Goal: Browse casually: Explore the website without a specific task or goal

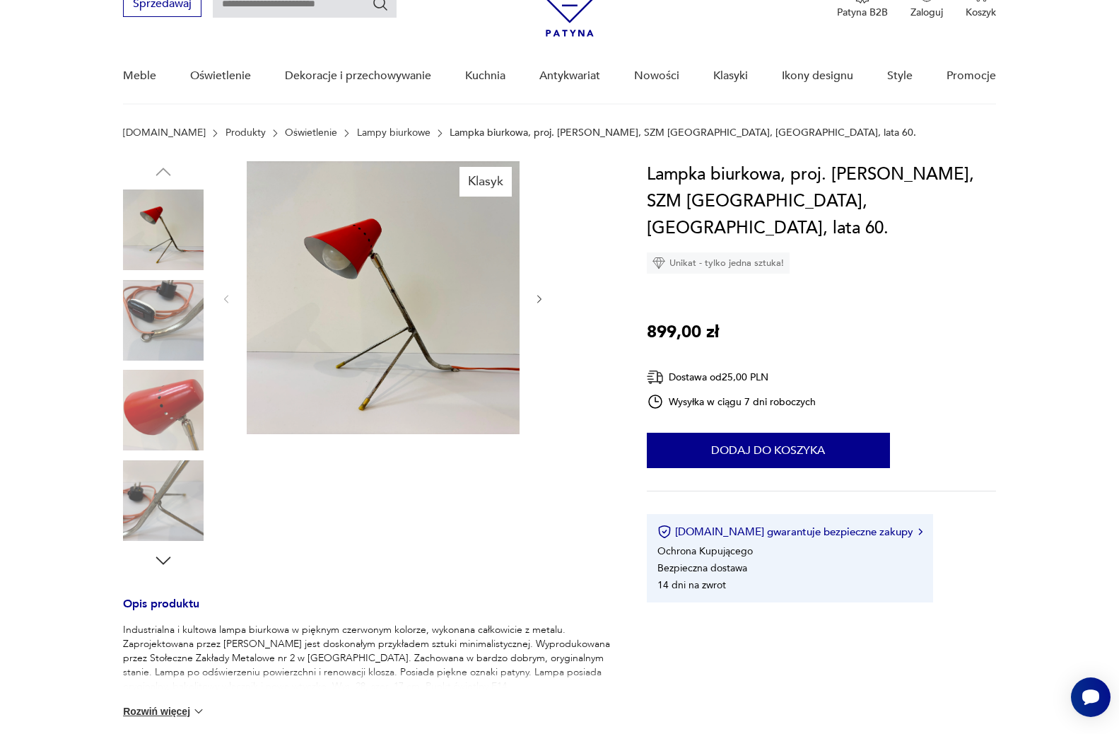
click at [136, 517] on img at bounding box center [163, 500] width 81 height 81
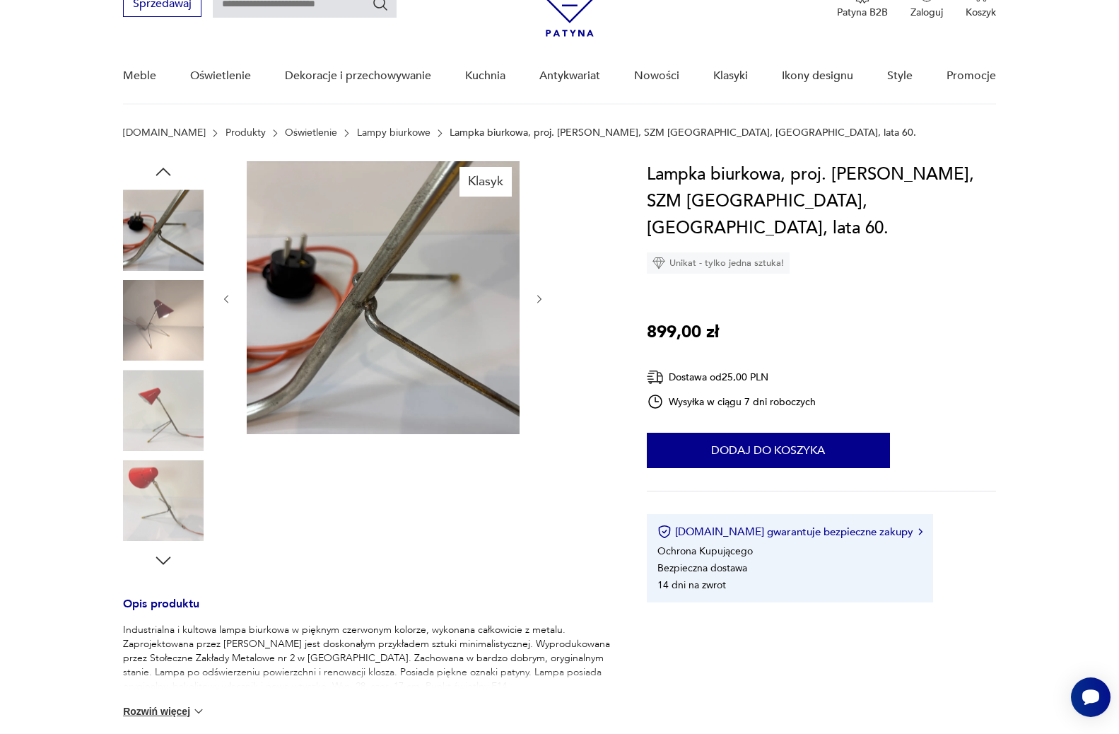
click at [159, 503] on img at bounding box center [163, 500] width 81 height 81
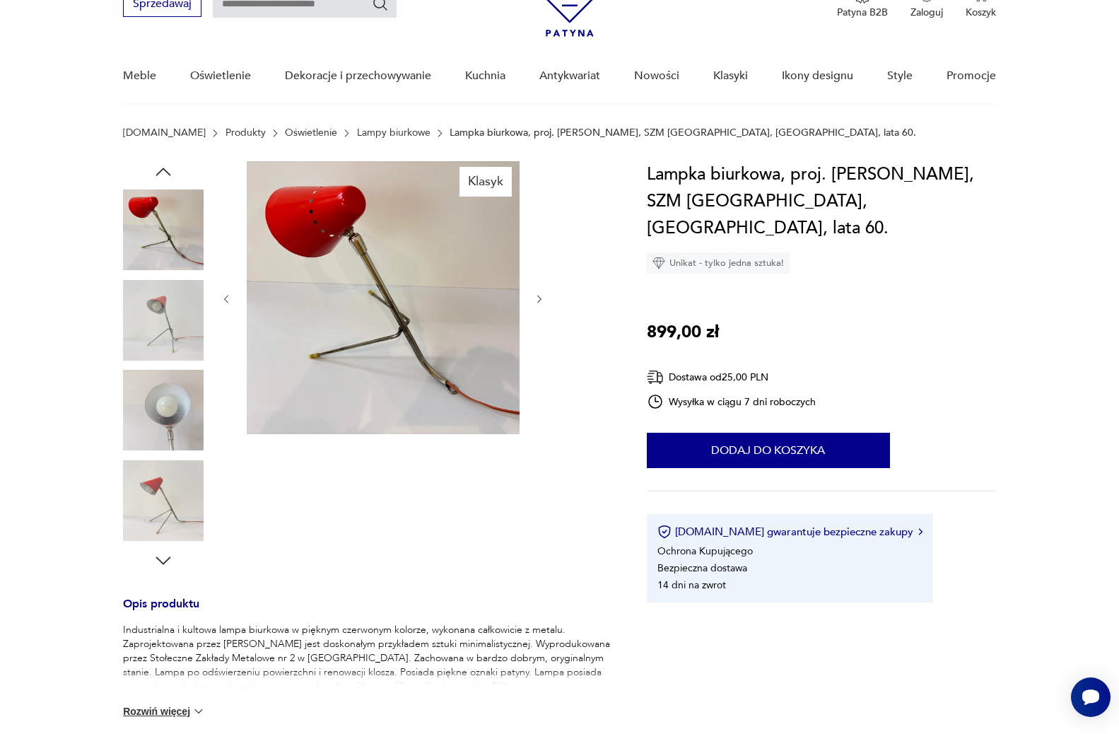
click at [165, 432] on img at bounding box center [163, 410] width 81 height 81
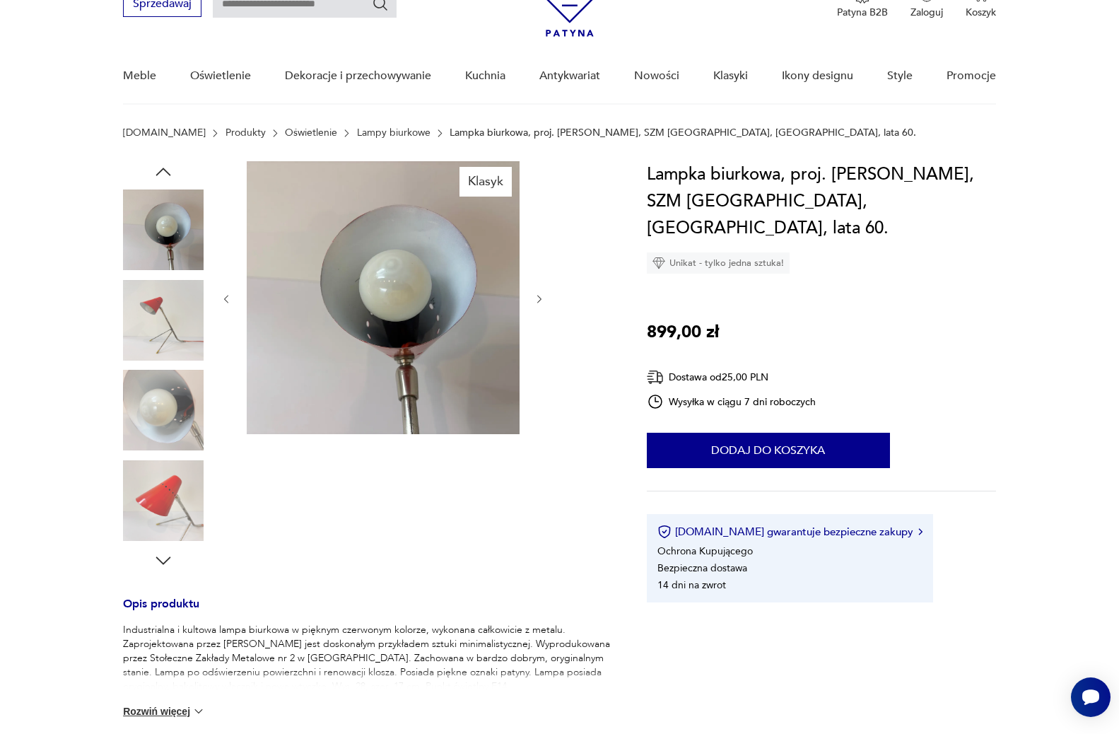
click at [180, 520] on img at bounding box center [163, 500] width 81 height 81
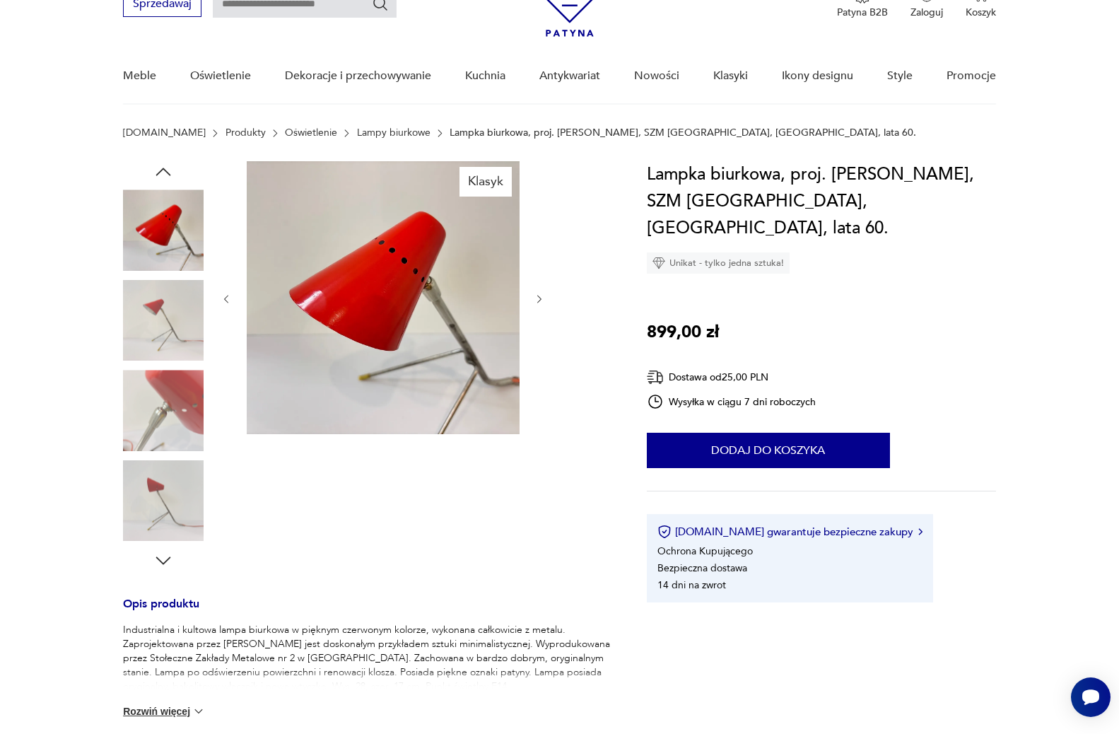
click at [166, 555] on icon "button" at bounding box center [163, 560] width 21 height 21
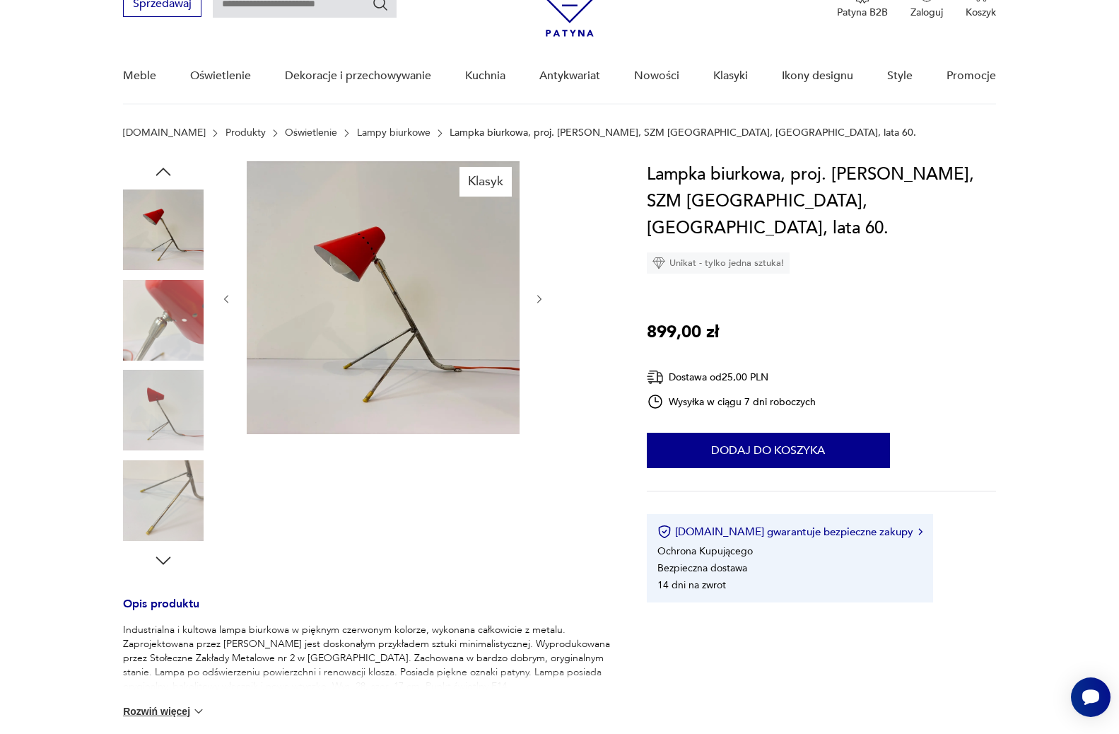
click at [196, 492] on img at bounding box center [163, 500] width 81 height 81
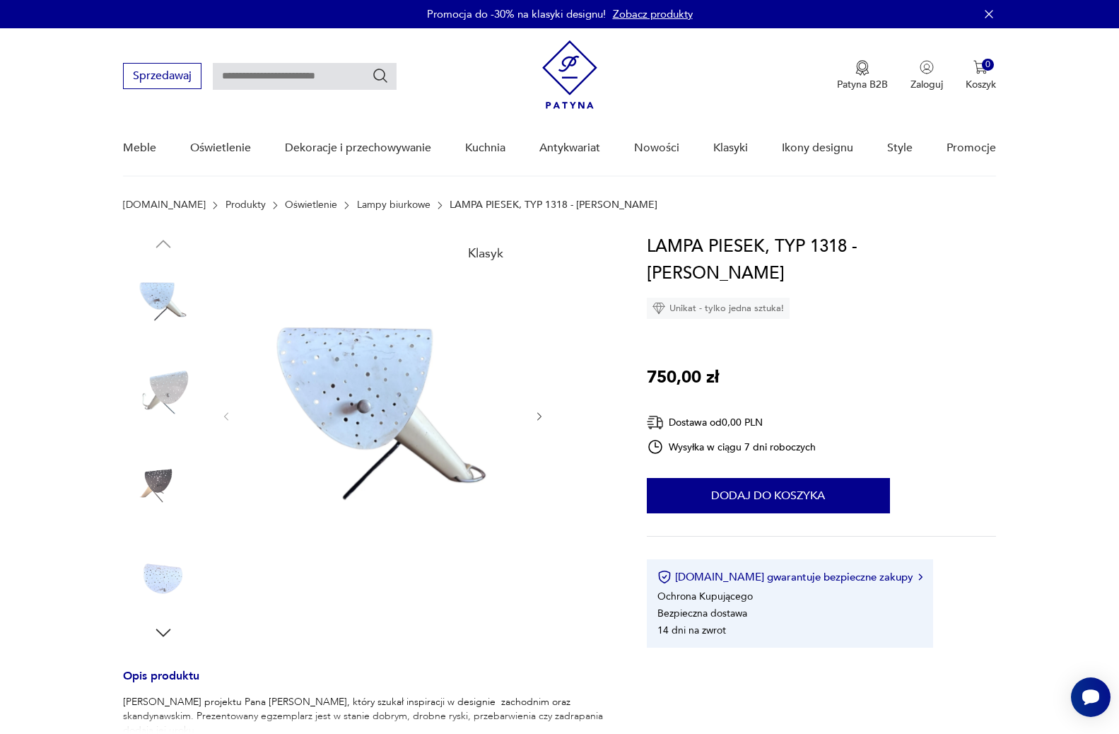
click at [148, 632] on div at bounding box center [163, 438] width 81 height 410
click at [167, 630] on icon "button" at bounding box center [163, 632] width 21 height 21
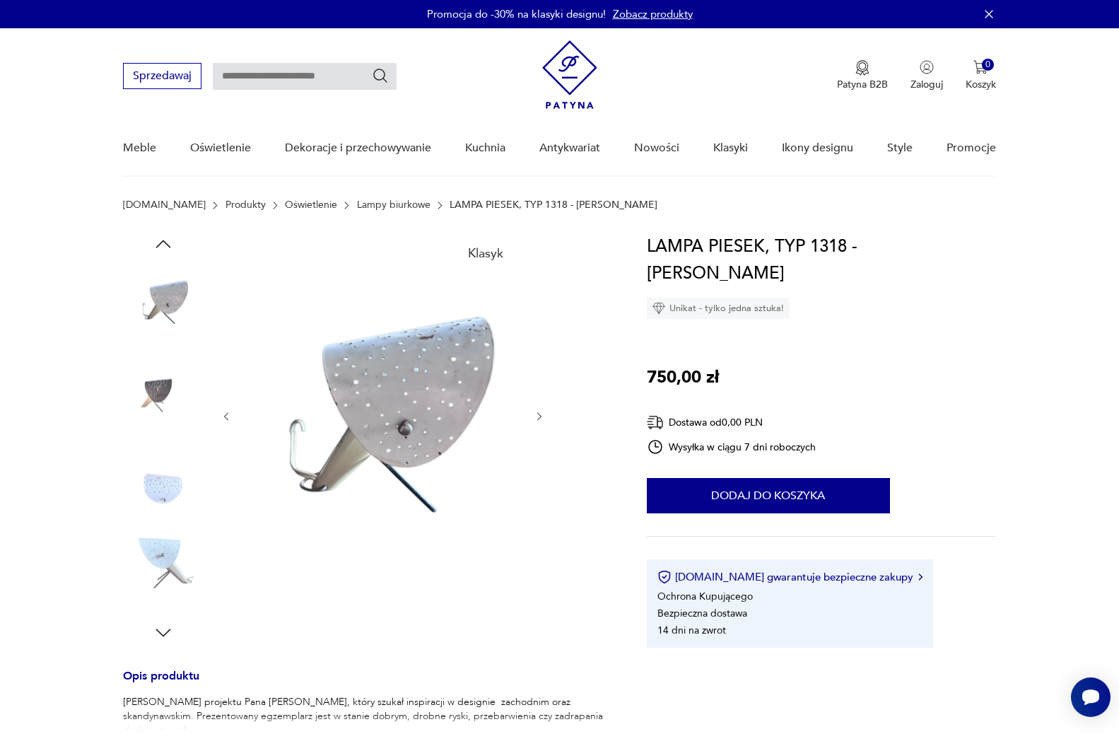
click at [171, 478] on img at bounding box center [163, 482] width 81 height 81
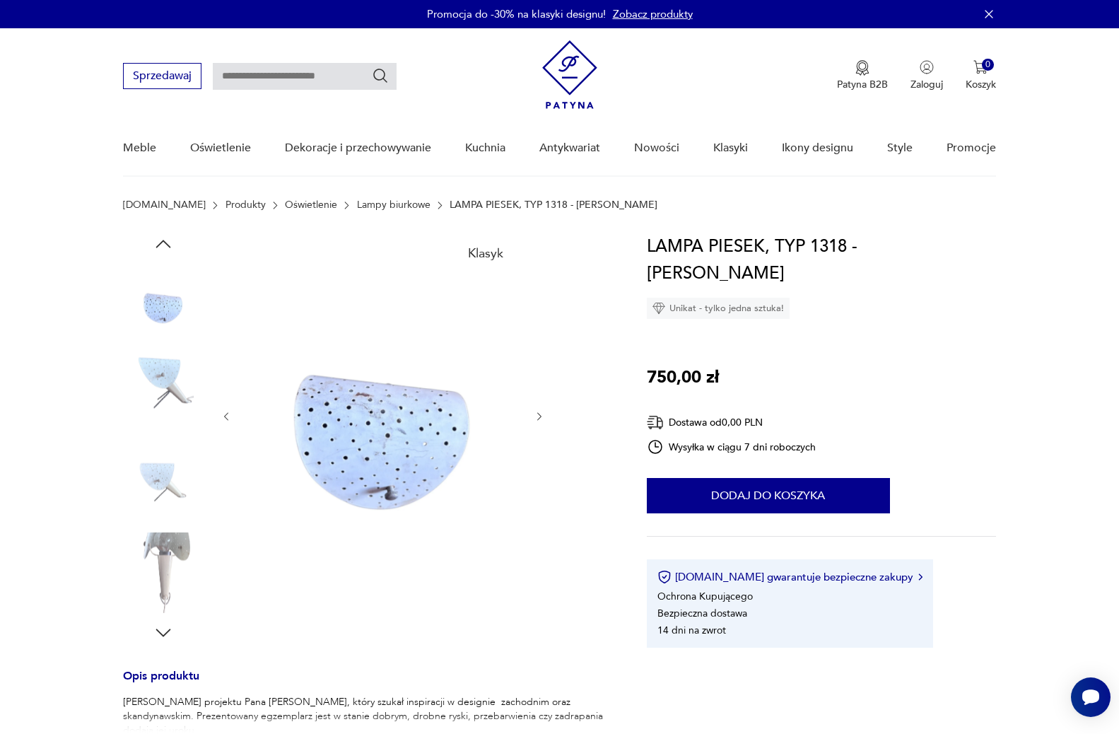
click at [158, 562] on img at bounding box center [163, 572] width 81 height 81
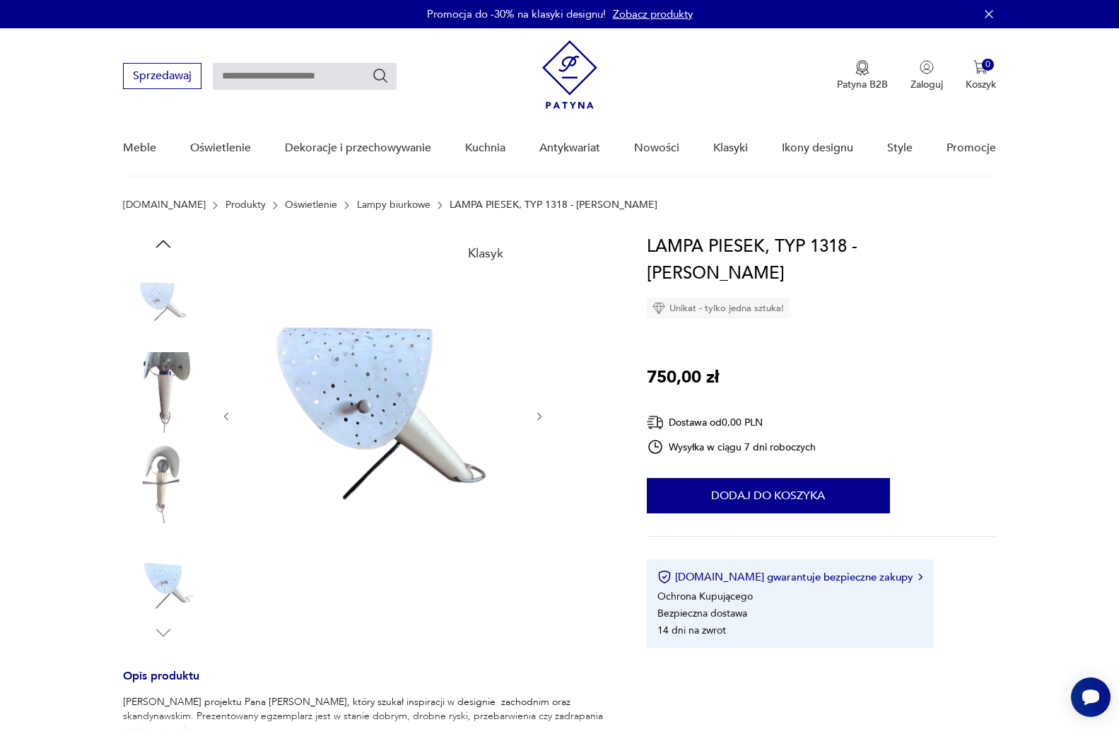
click at [161, 391] on img at bounding box center [163, 392] width 81 height 81
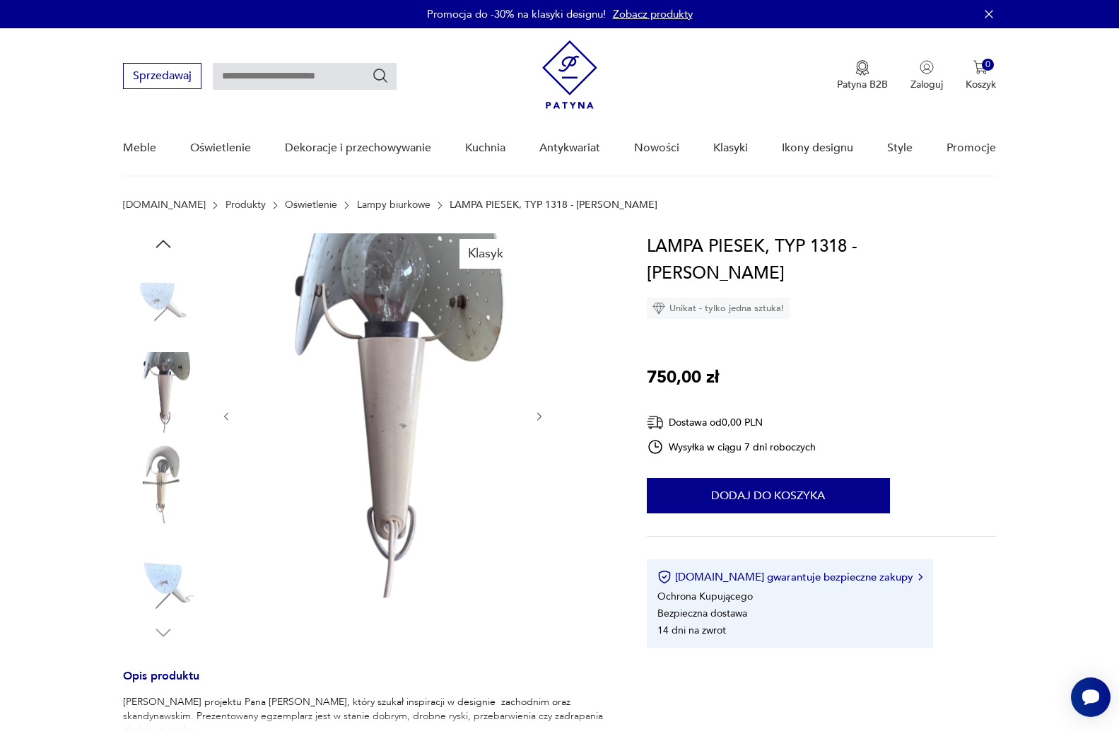
click at [154, 490] on img at bounding box center [163, 482] width 81 height 81
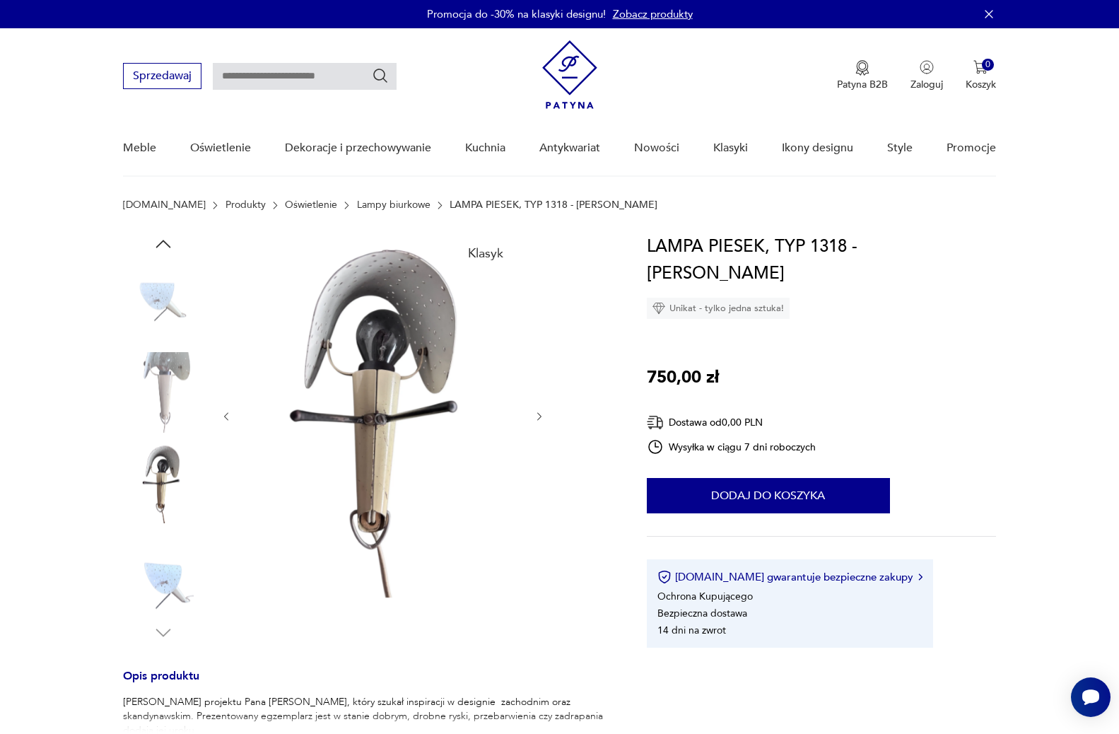
click at [165, 580] on img at bounding box center [163, 572] width 81 height 81
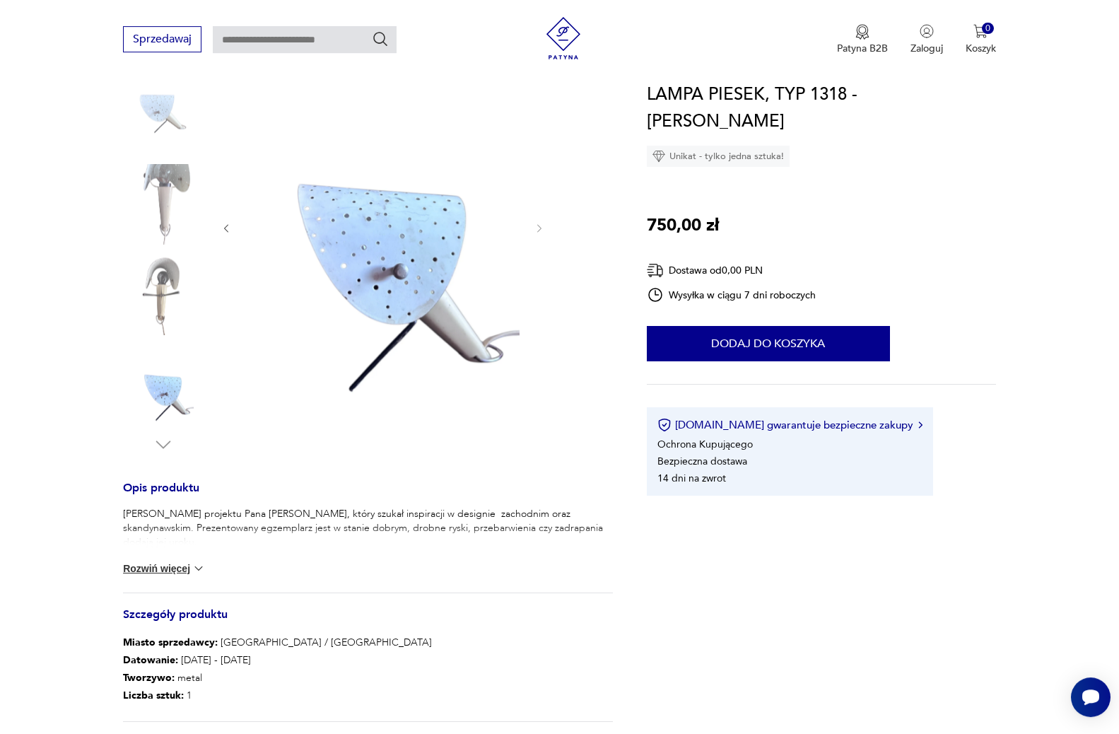
scroll to position [144, 0]
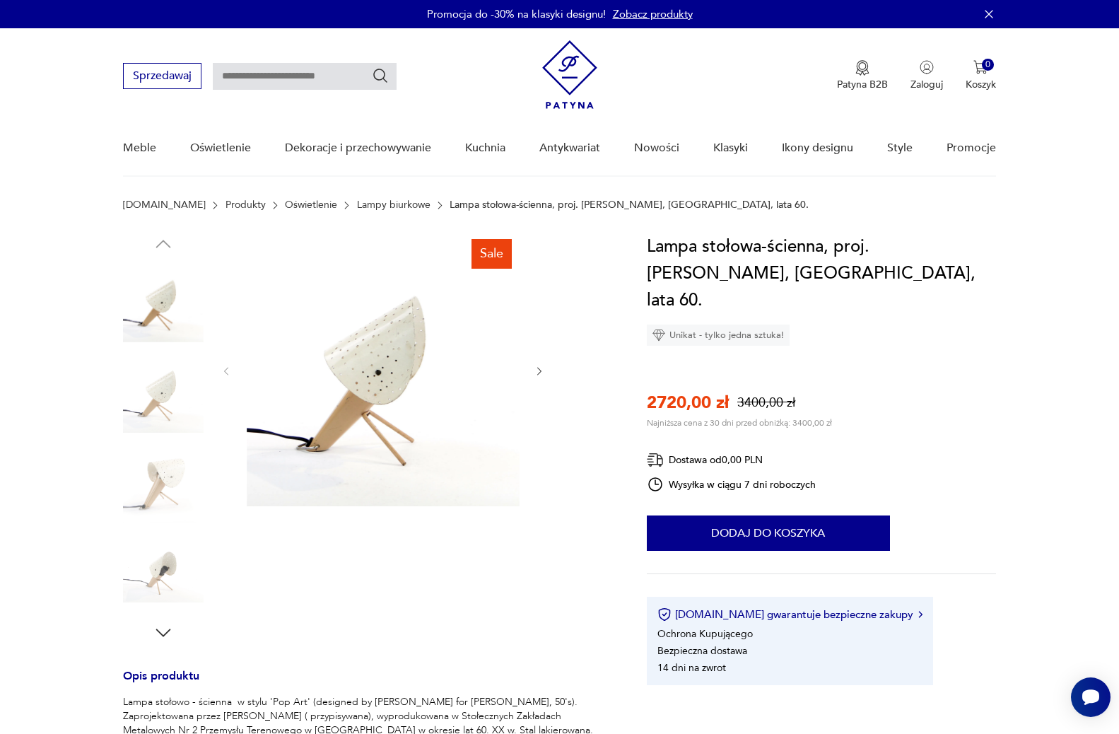
click at [384, 412] on img at bounding box center [383, 369] width 273 height 273
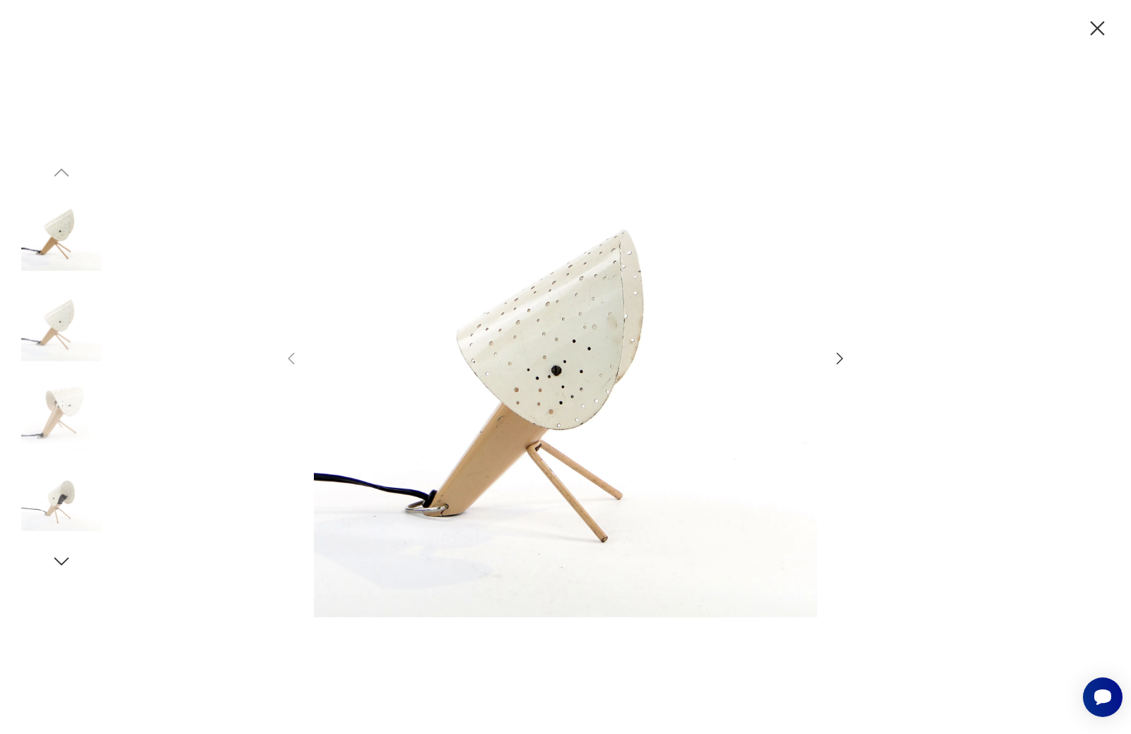
click at [74, 493] on img at bounding box center [61, 501] width 81 height 81
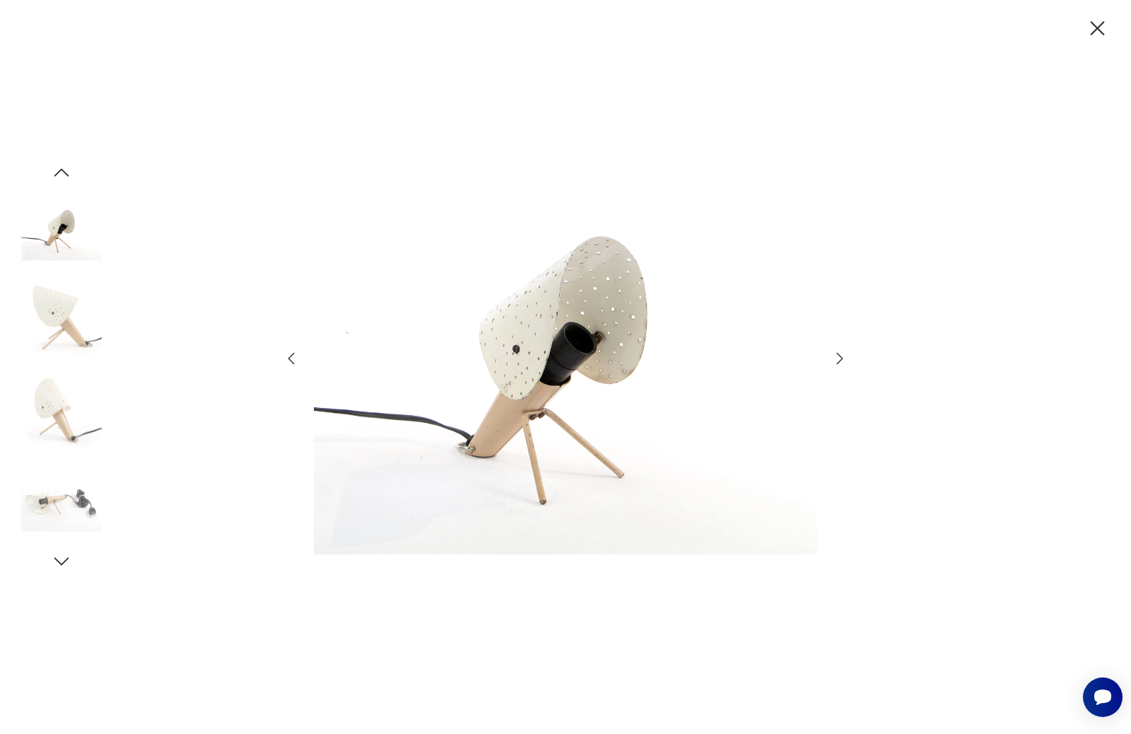
click at [42, 373] on img at bounding box center [61, 410] width 81 height 81
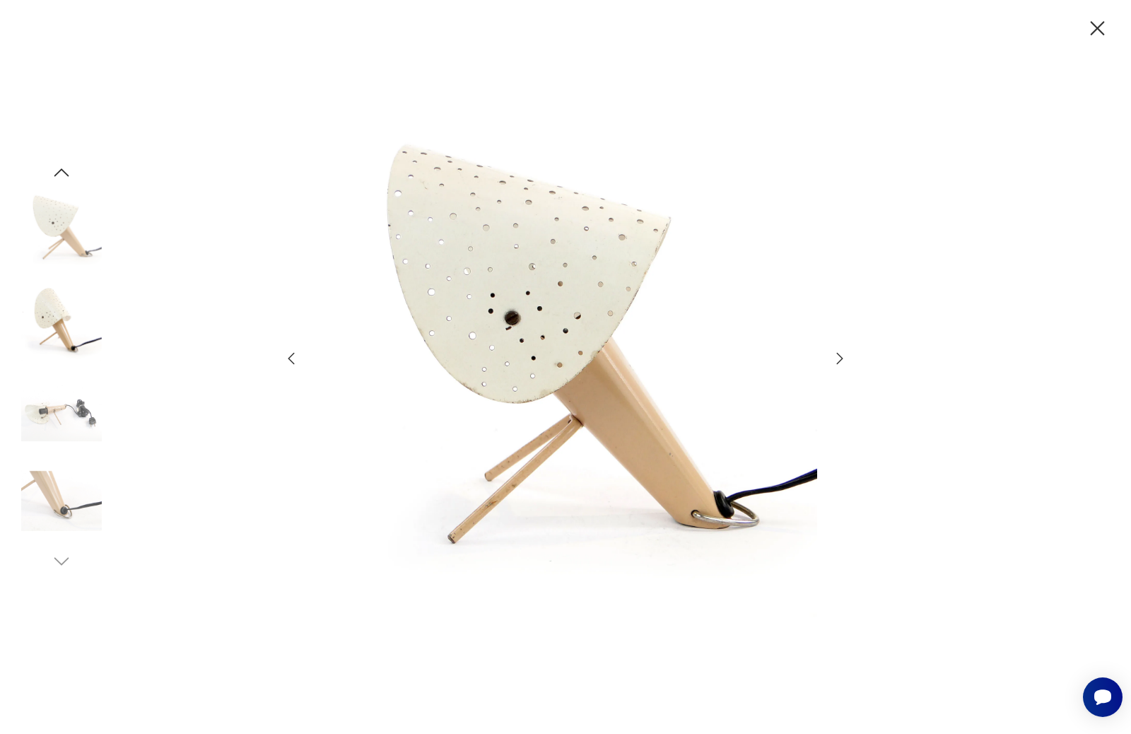
click at [61, 199] on img at bounding box center [61, 230] width 81 height 81
click at [67, 176] on icon "button" at bounding box center [61, 172] width 21 height 21
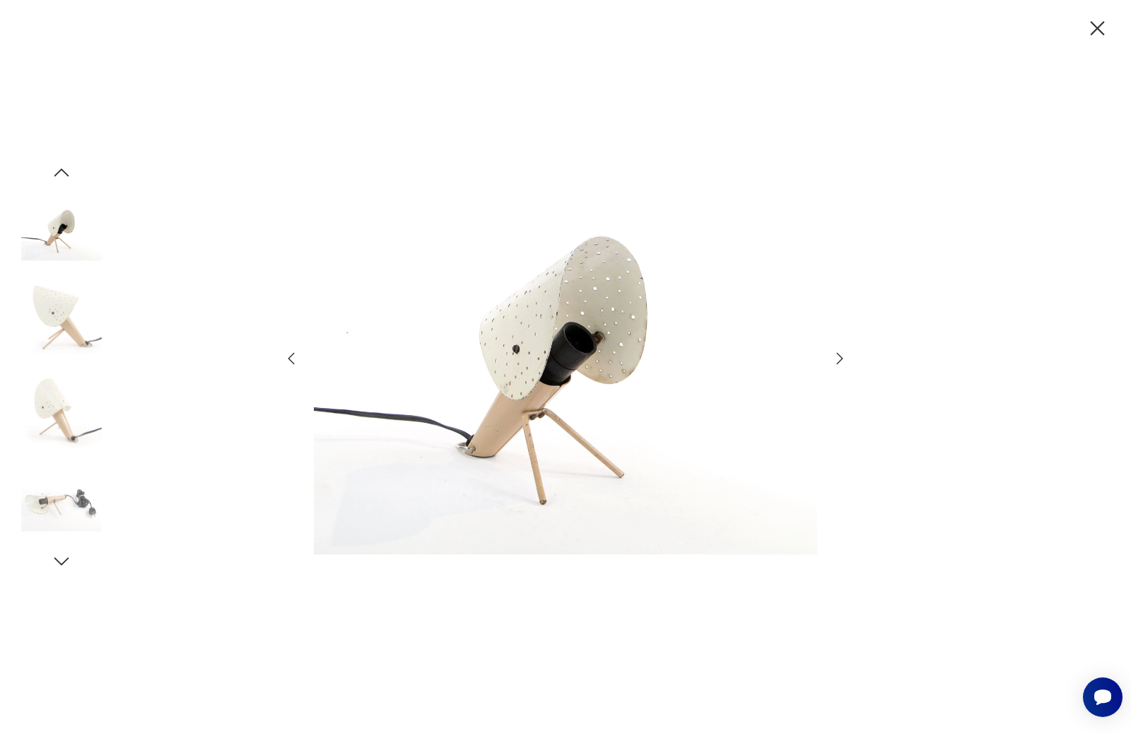
click at [64, 186] on div at bounding box center [61, 367] width 81 height 410
click at [61, 224] on img at bounding box center [61, 230] width 81 height 81
click at [1099, 30] on icon "button" at bounding box center [1097, 28] width 14 height 14
